Goal: Information Seeking & Learning: Learn about a topic

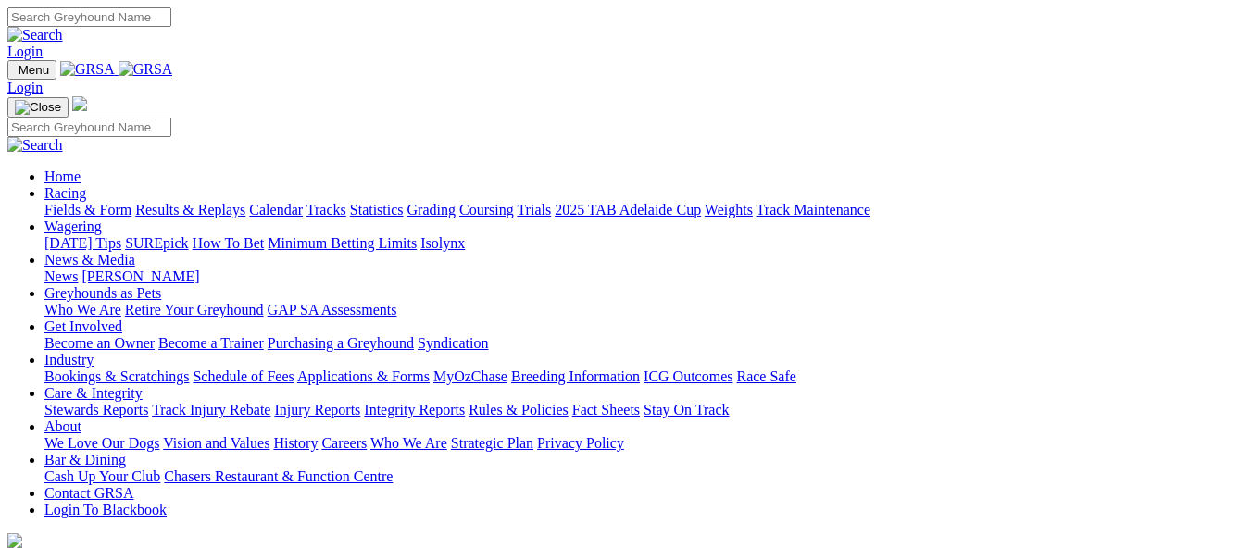
scroll to position [556, 0]
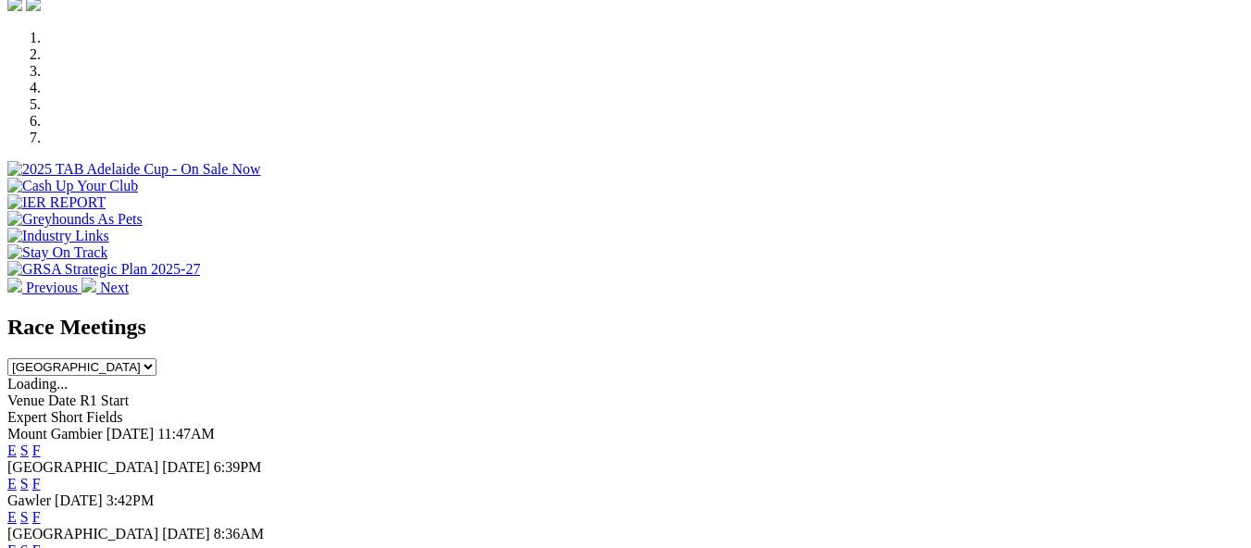
click at [41, 476] on link "F" at bounding box center [36, 484] width 8 height 16
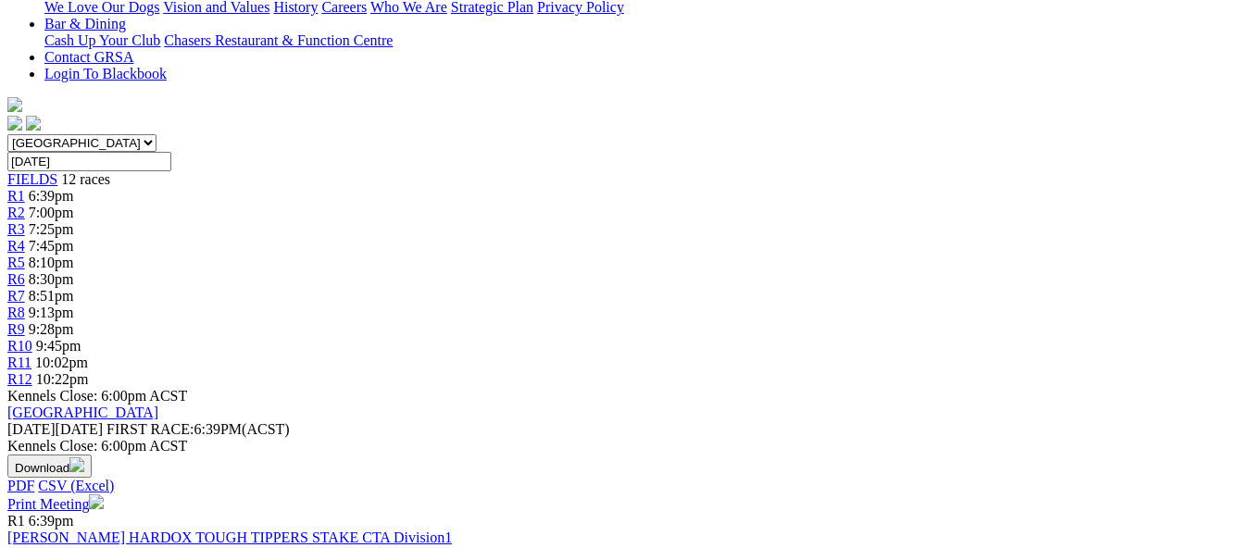
scroll to position [371, 0]
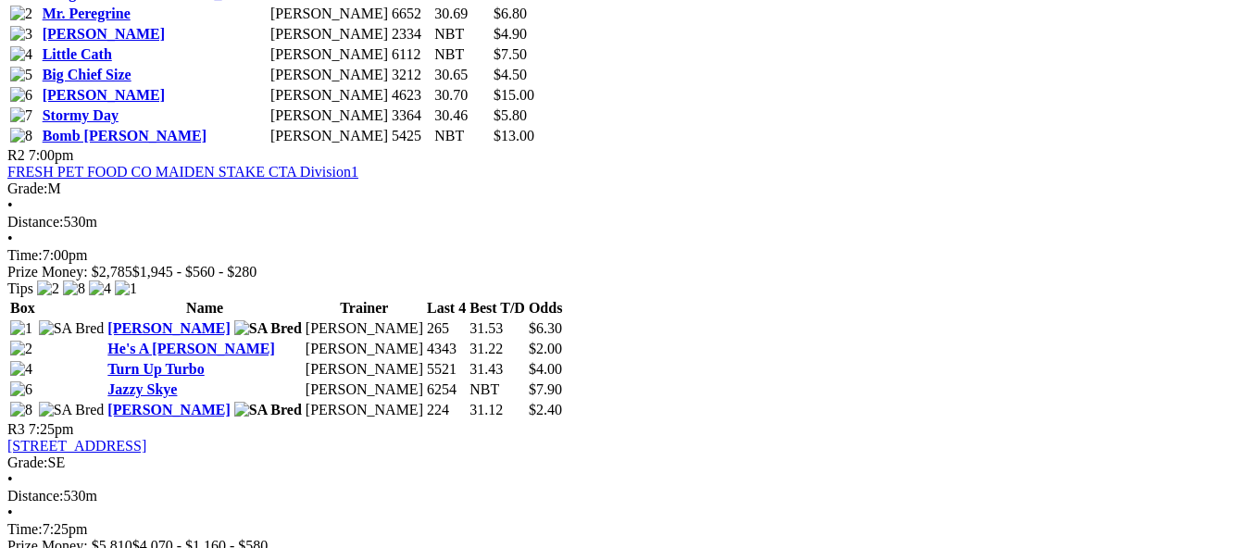
scroll to position [1204, 0]
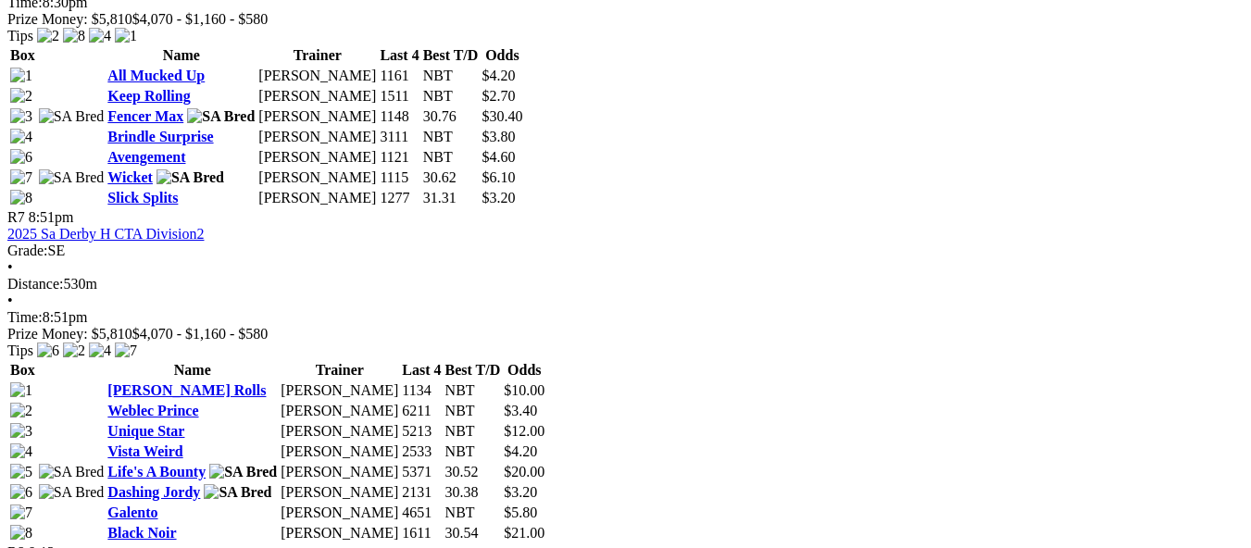
scroll to position [2594, 0]
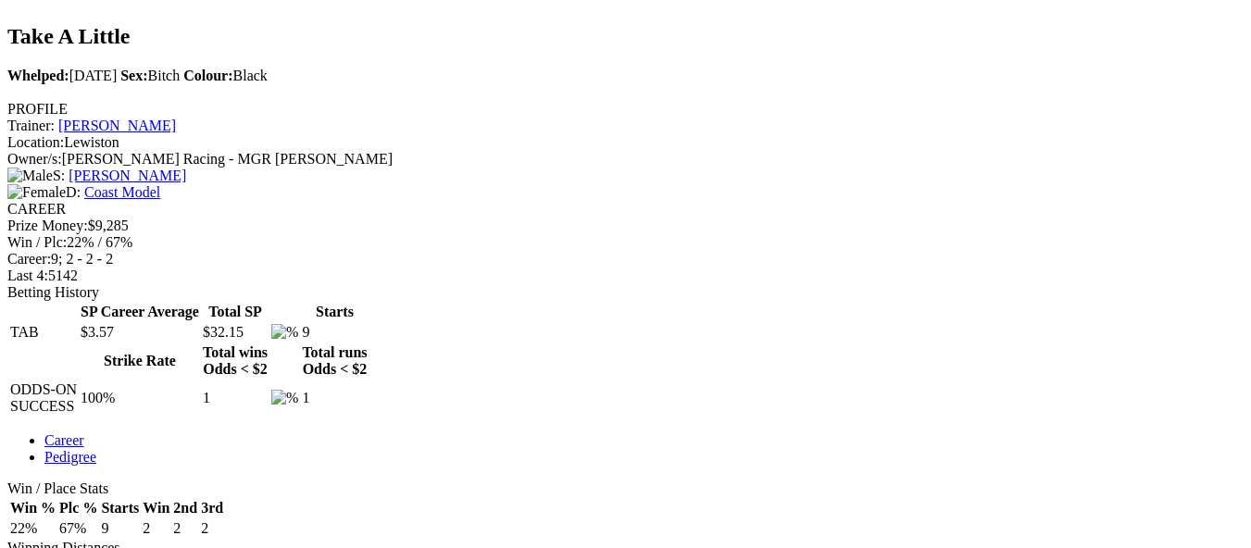
scroll to position [648, 0]
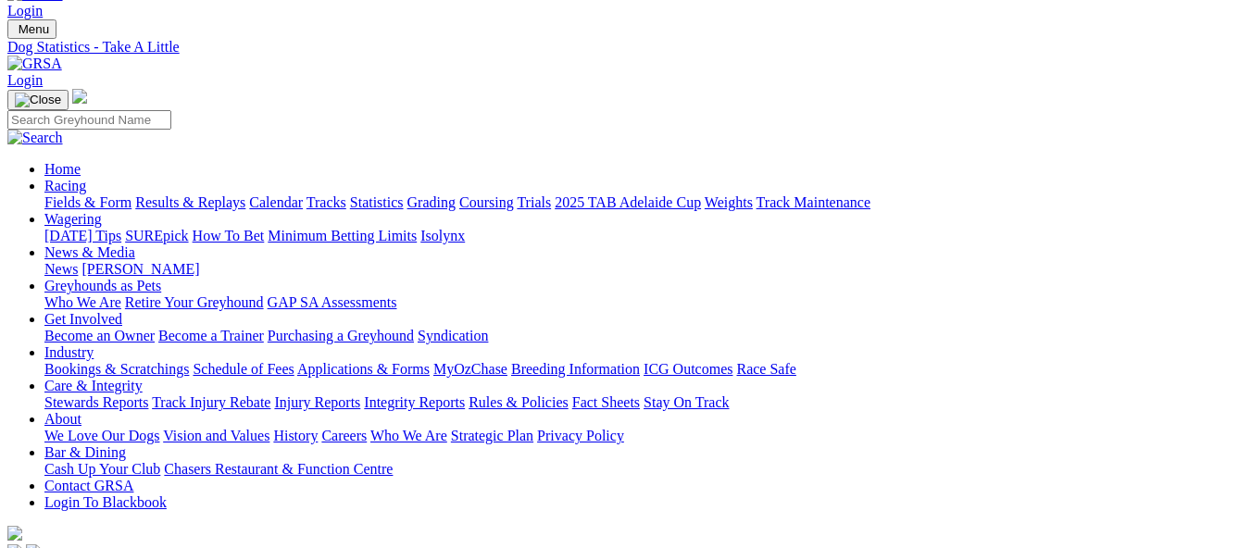
scroll to position [0, 0]
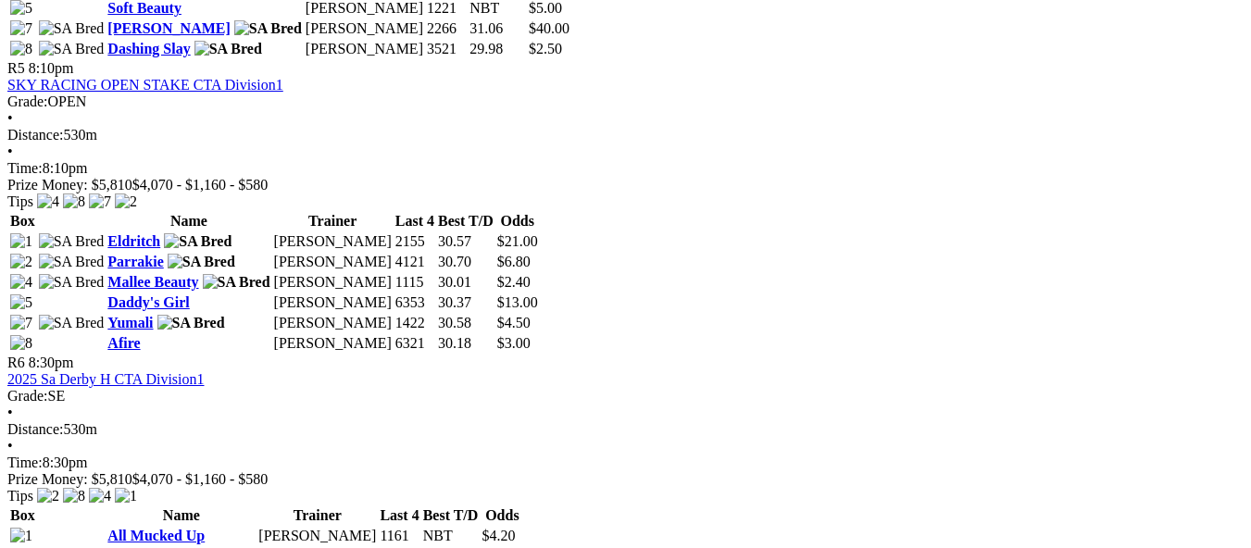
scroll to position [2131, 0]
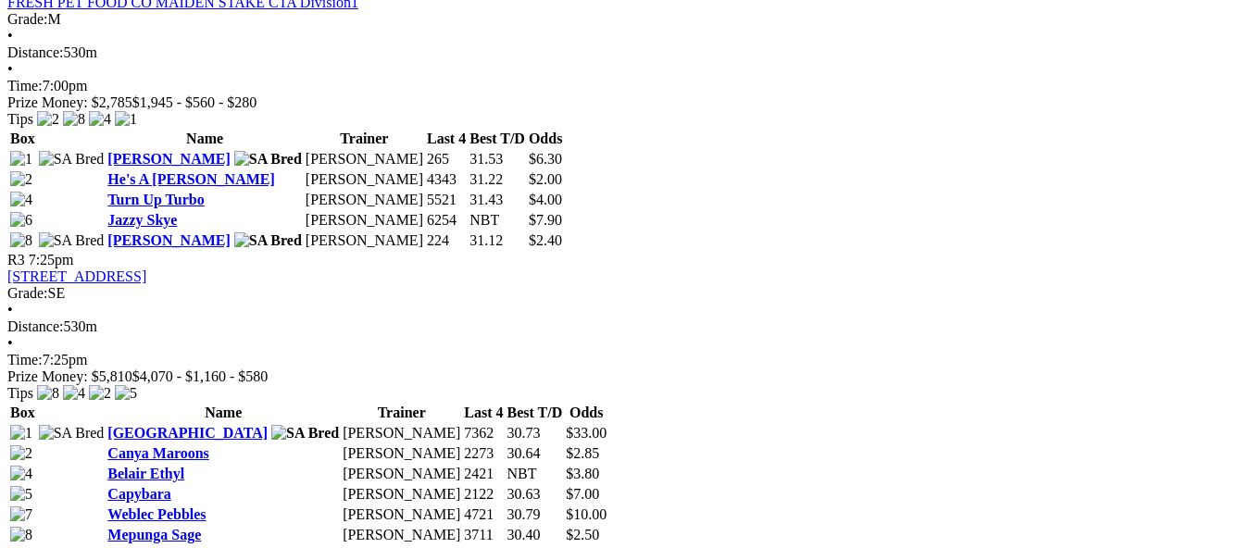
scroll to position [1297, 0]
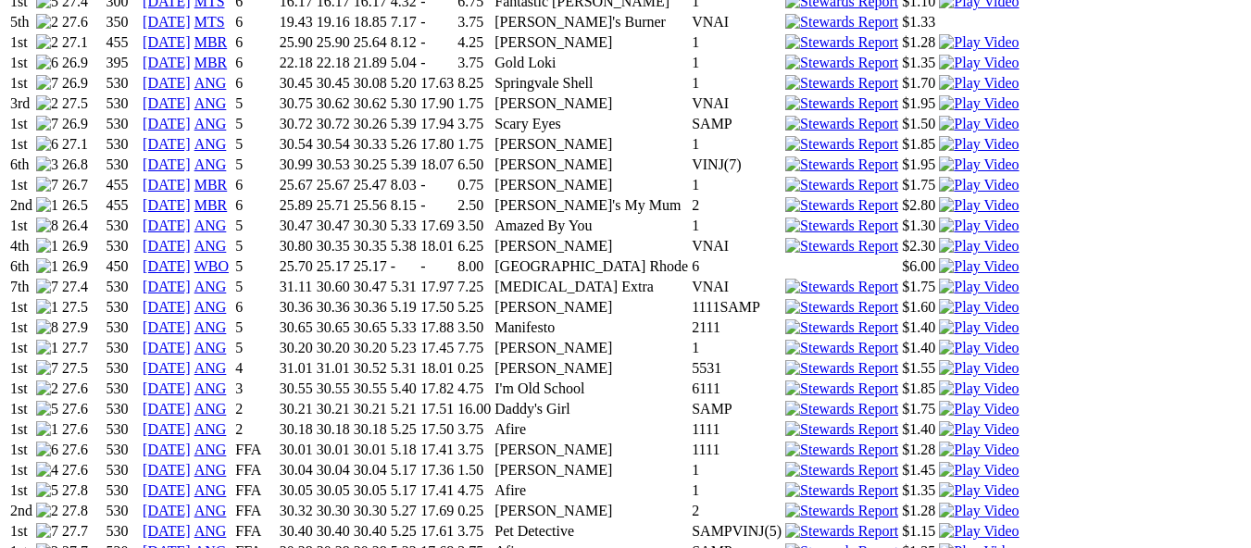
scroll to position [1389, 0]
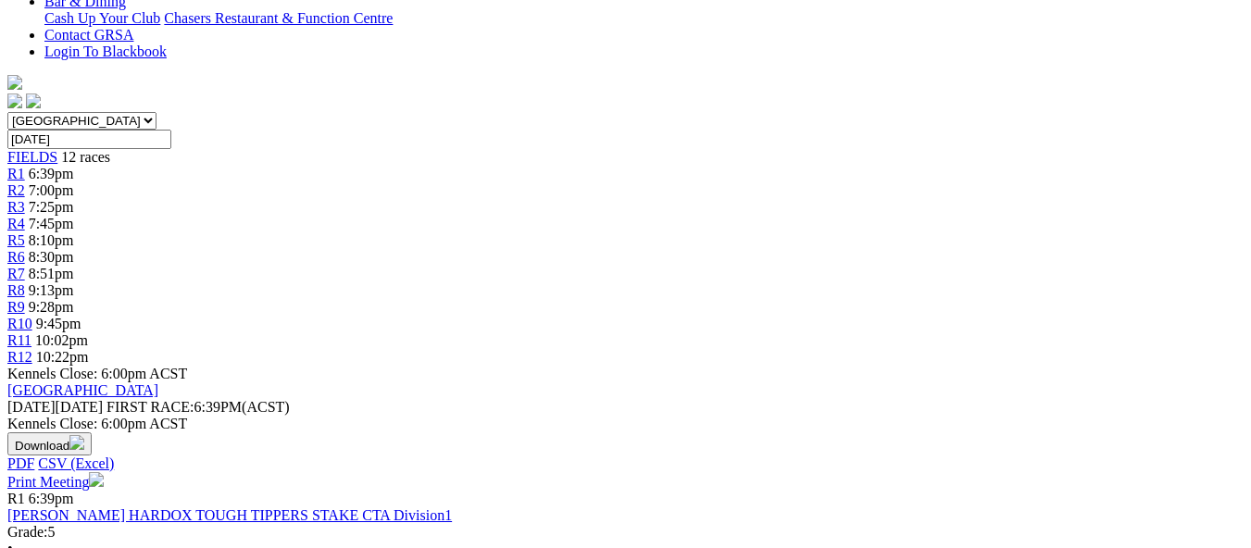
scroll to position [463, 0]
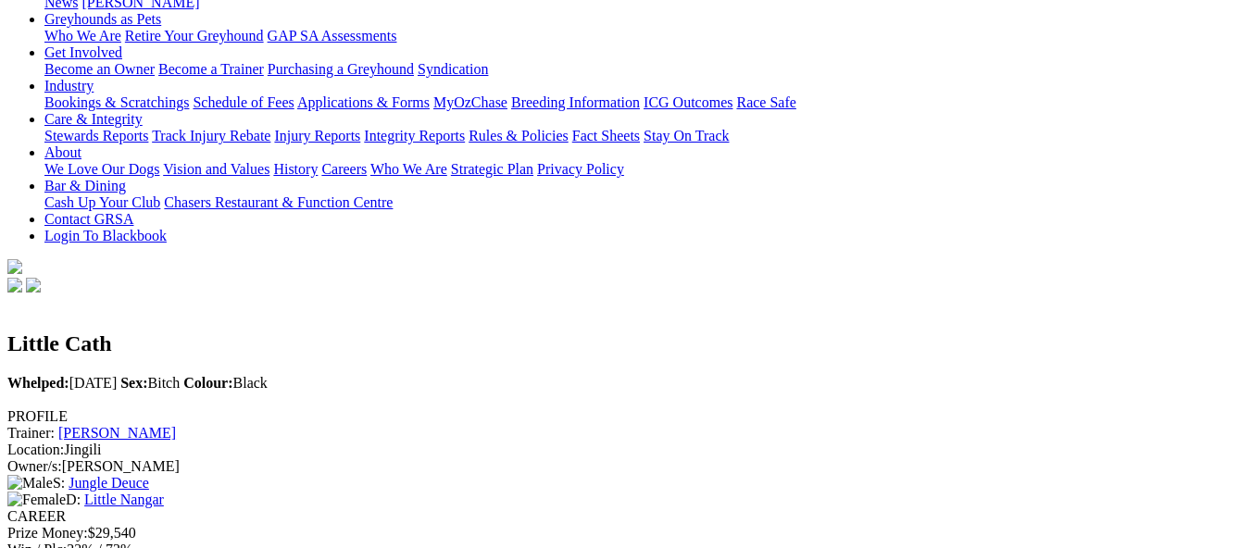
scroll to position [185, 0]
